Goal: Information Seeking & Learning: Learn about a topic

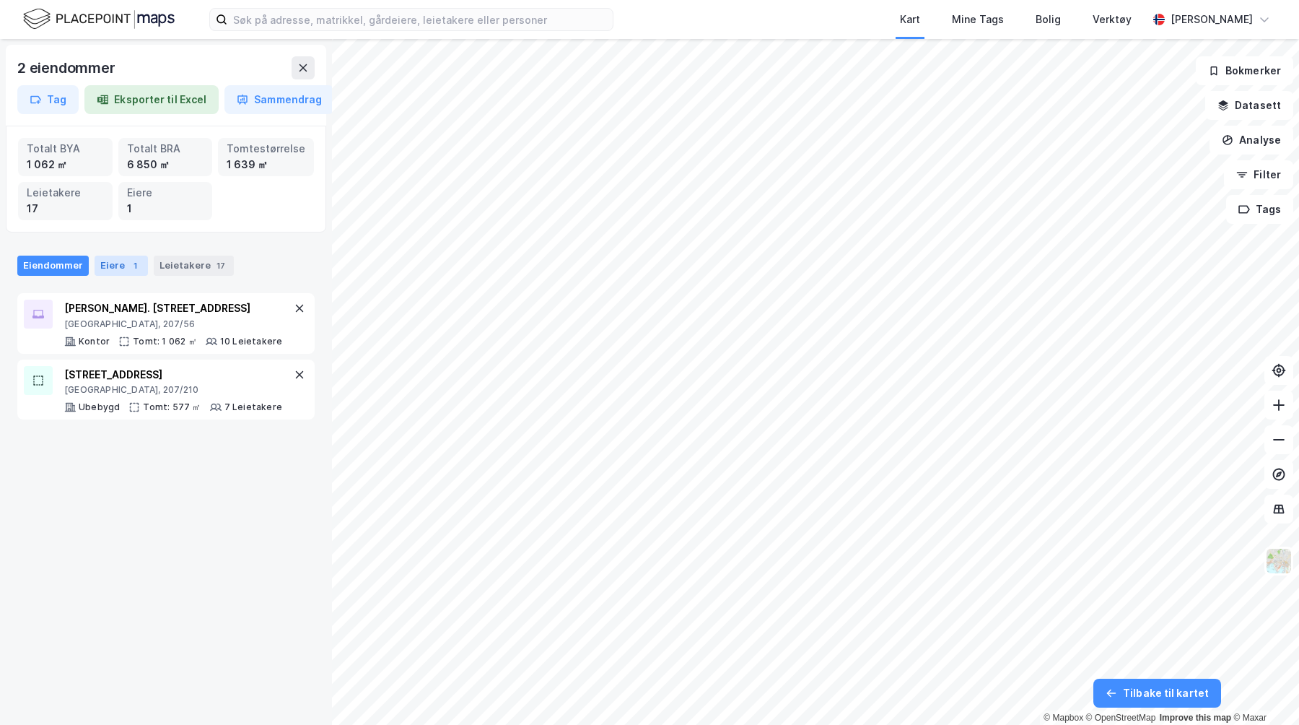
click at [108, 269] on div "Eiere 1" at bounding box center [121, 266] width 53 height 20
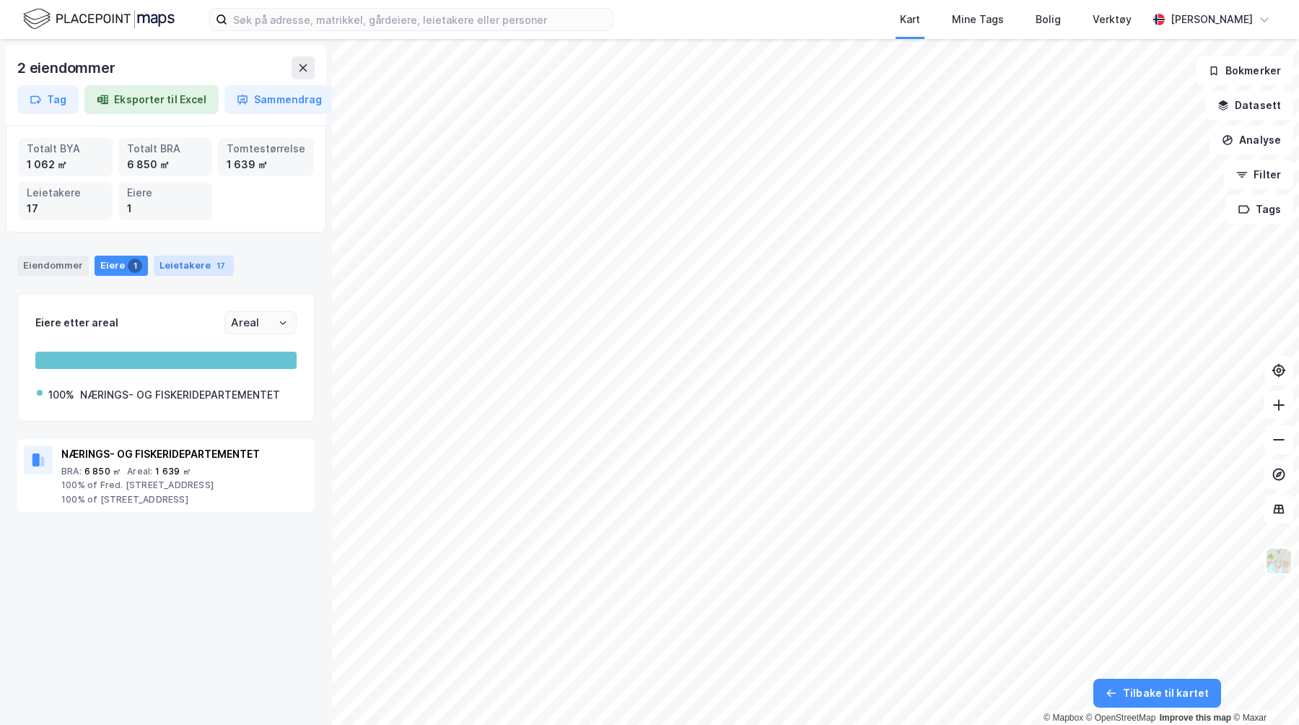
drag, startPoint x: 199, startPoint y: 269, endPoint x: 183, endPoint y: 269, distance: 15.9
click at [195, 269] on div "Leietakere 17" at bounding box center [194, 266] width 80 height 20
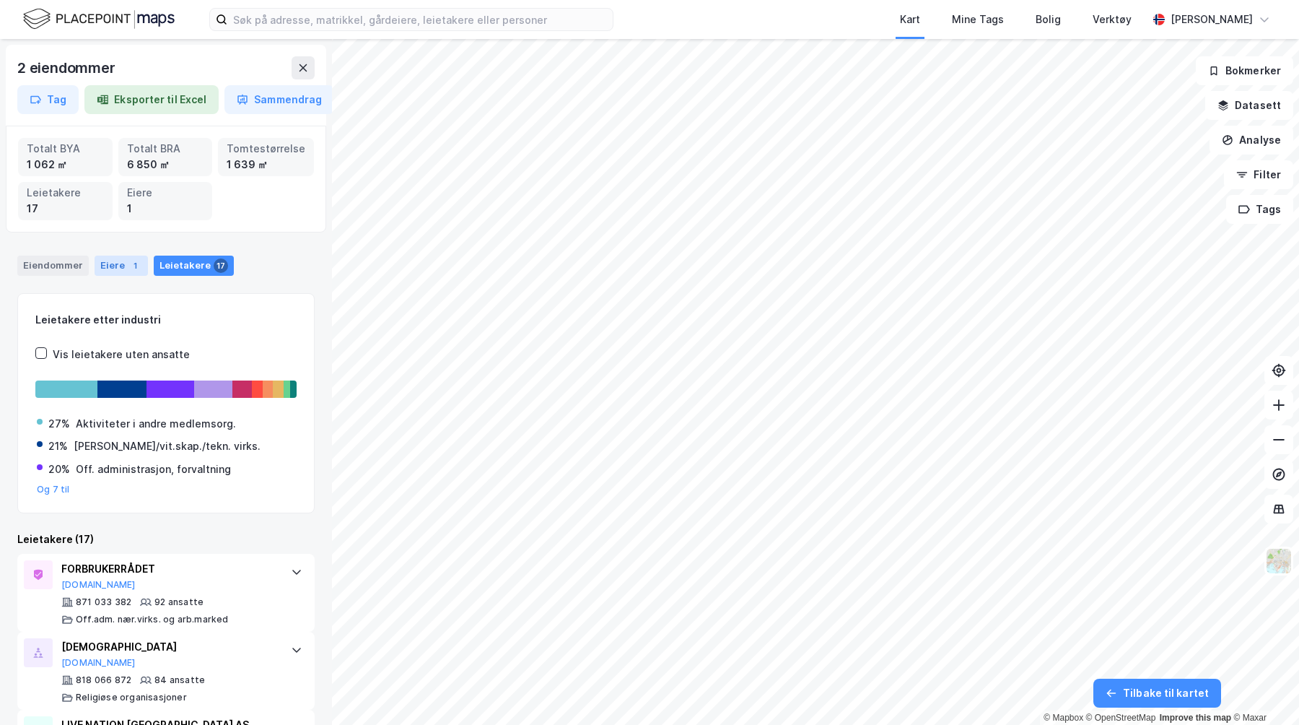
click at [138, 269] on div "Eiere 1" at bounding box center [121, 266] width 53 height 20
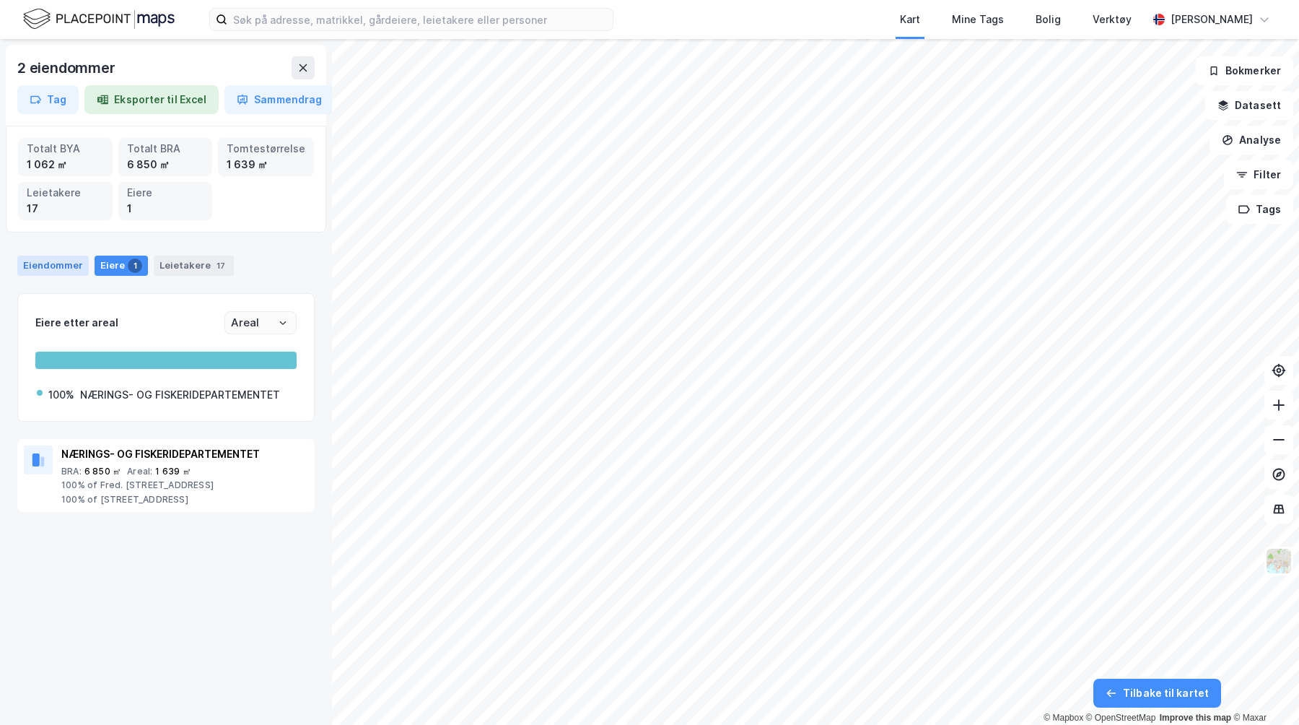
click at [68, 269] on div "Eiendommer" at bounding box center [52, 266] width 71 height 20
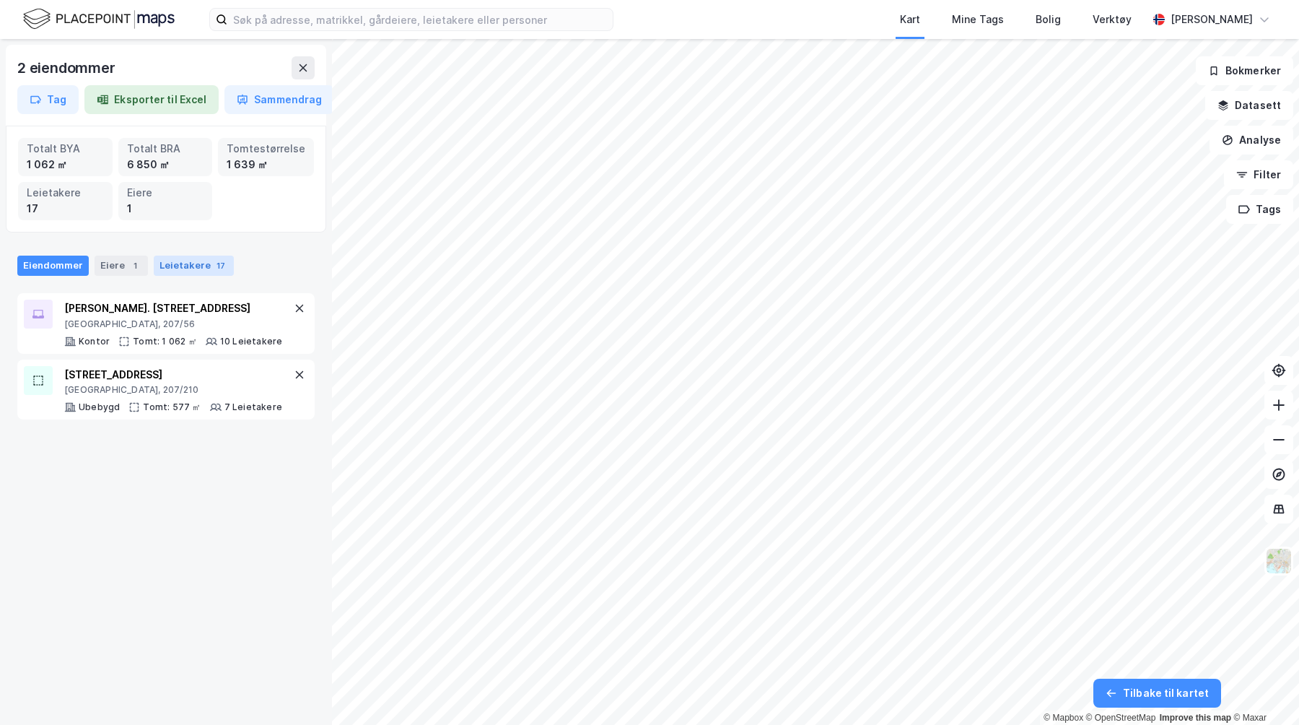
click at [201, 269] on div "Leietakere 17" at bounding box center [194, 266] width 80 height 20
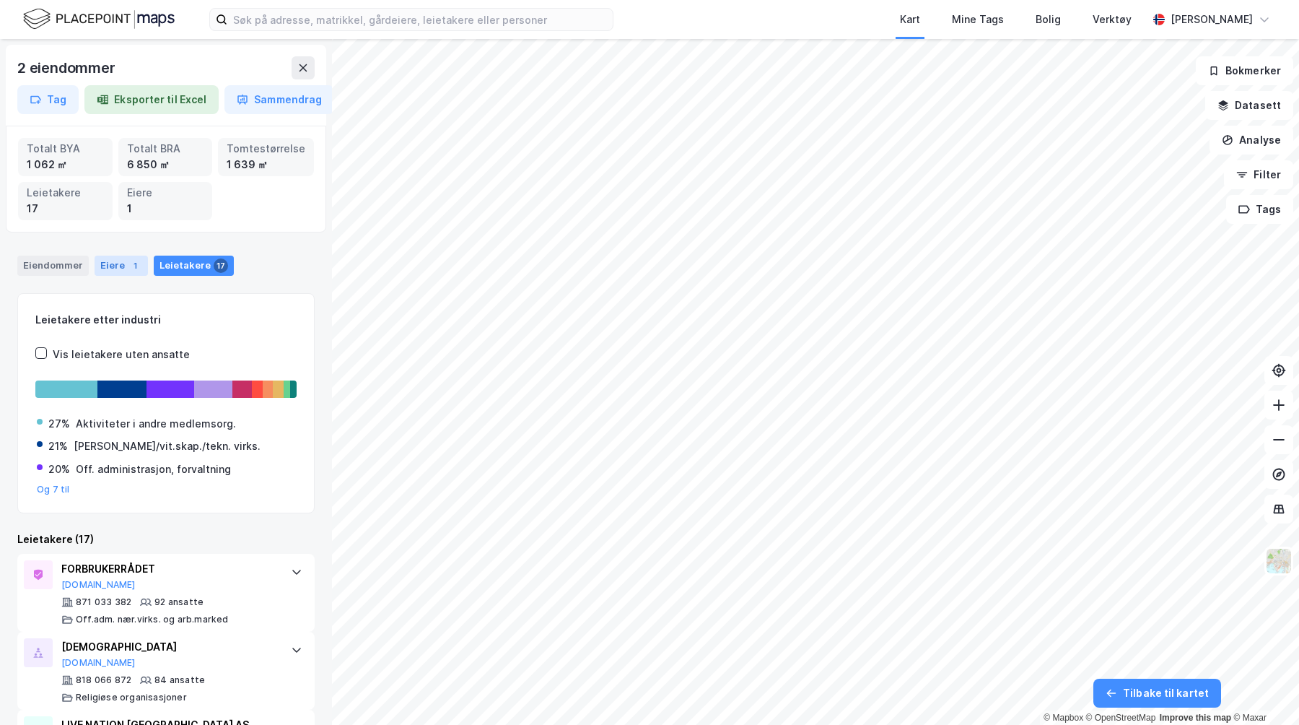
click at [128, 269] on div "1" at bounding box center [135, 265] width 14 height 14
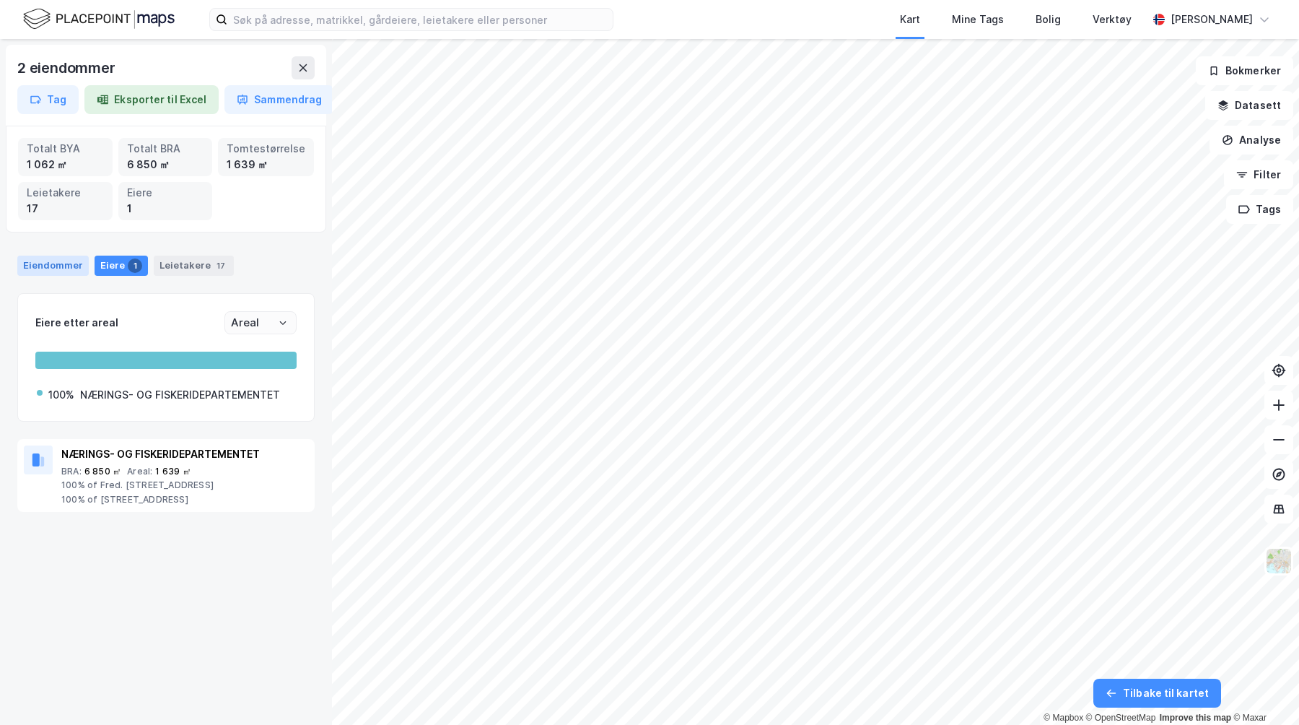
click at [62, 265] on div "Eiendommer" at bounding box center [52, 266] width 71 height 20
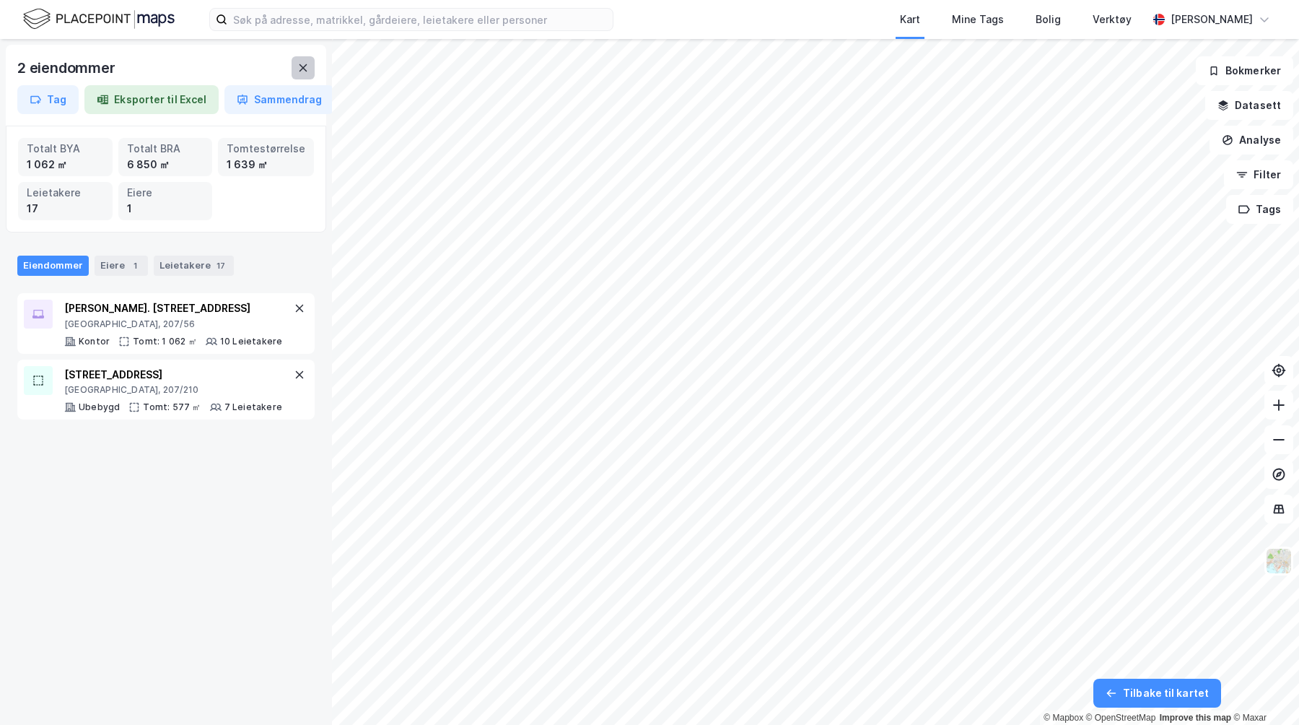
click at [297, 71] on icon at bounding box center [303, 68] width 12 height 12
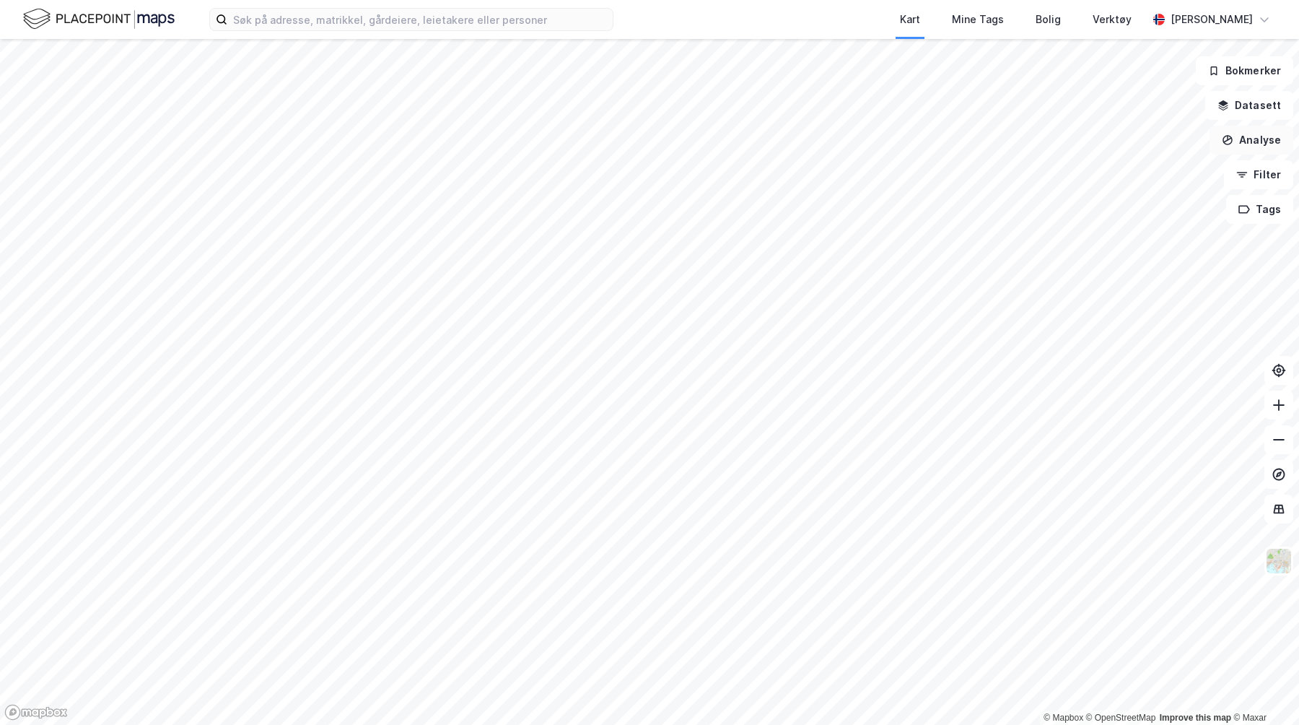
click at [1267, 141] on button "Analyse" at bounding box center [1252, 140] width 84 height 29
click at [1266, 141] on button "Analyse" at bounding box center [1252, 140] width 84 height 29
click at [1269, 178] on button "Filter" at bounding box center [1258, 174] width 69 height 29
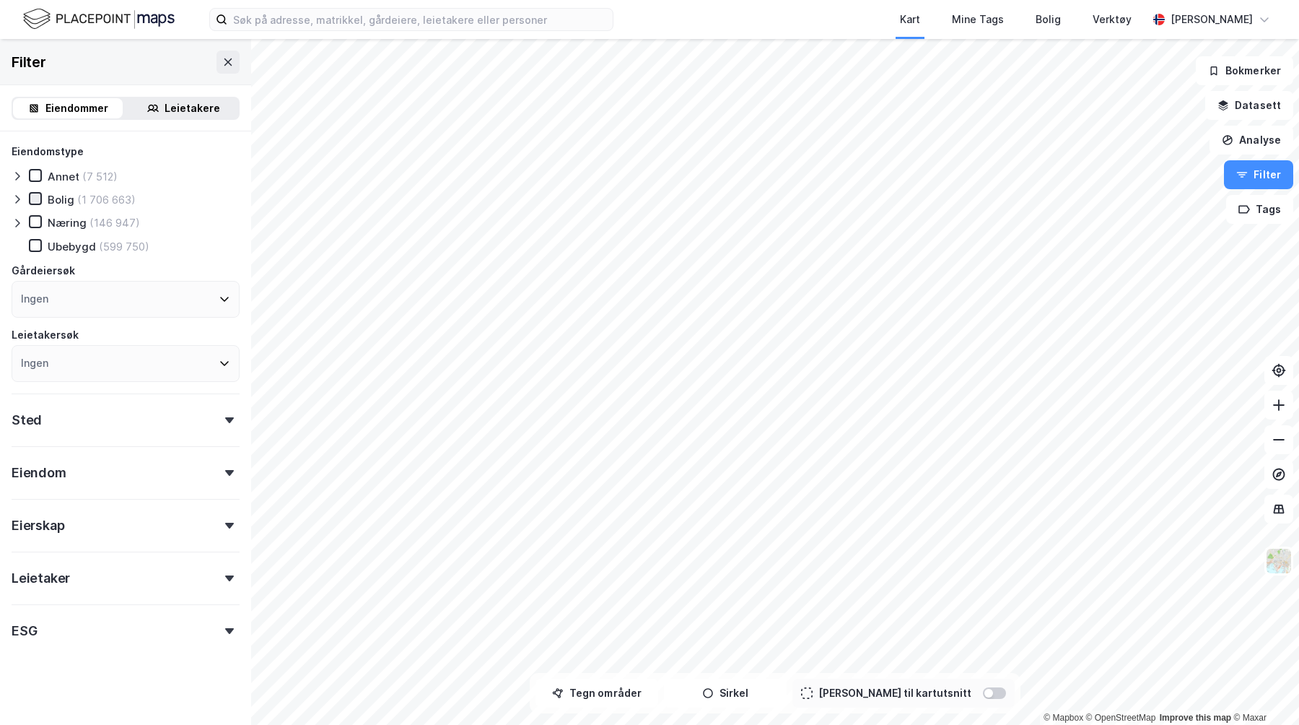
click at [38, 196] on icon at bounding box center [35, 198] width 10 height 10
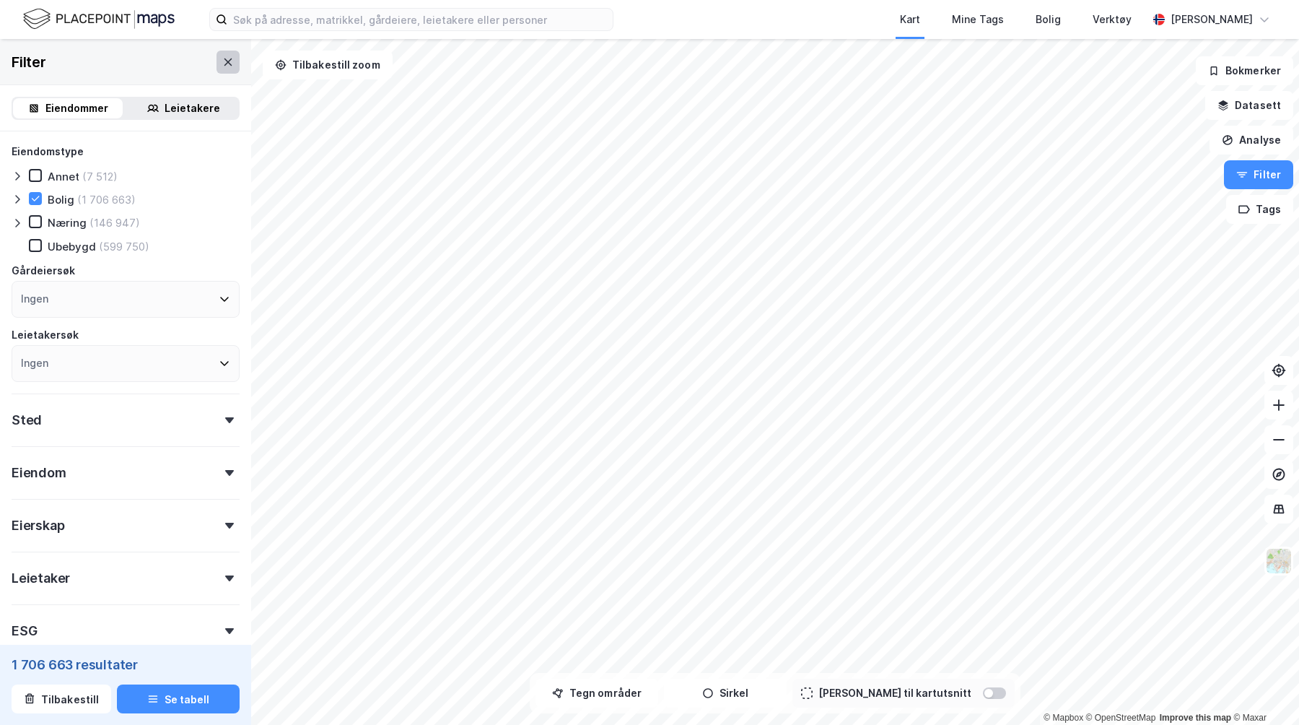
click at [232, 58] on icon at bounding box center [228, 62] width 12 height 12
